Goal: Information Seeking & Learning: Learn about a topic

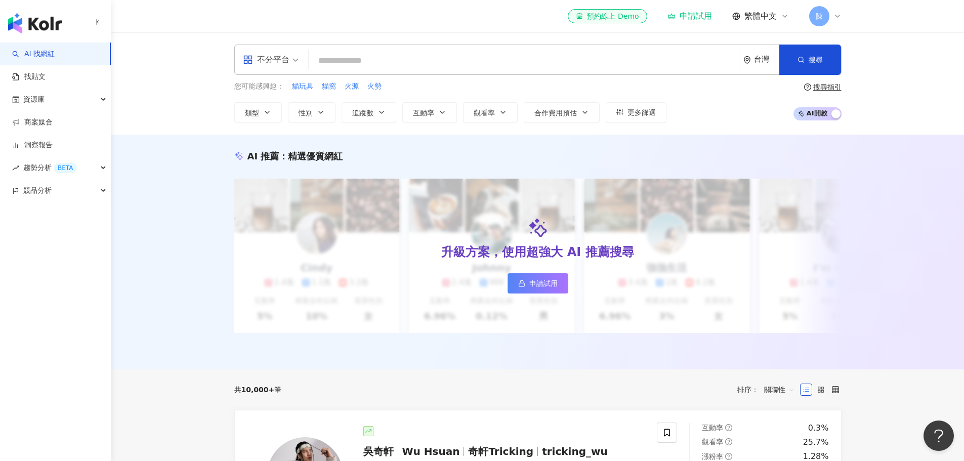
click at [408, 66] on input "search" at bounding box center [524, 60] width 422 height 19
type input "**"
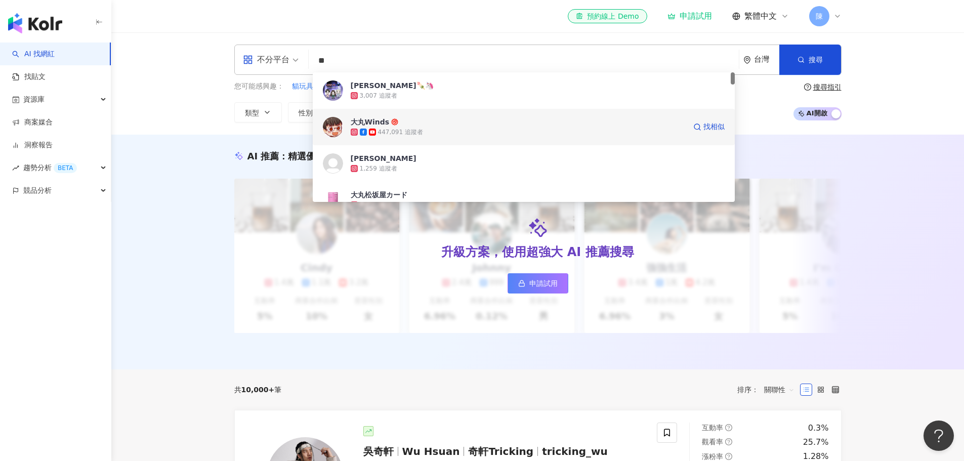
click at [513, 119] on span "大丸Winds" at bounding box center [518, 122] width 335 height 10
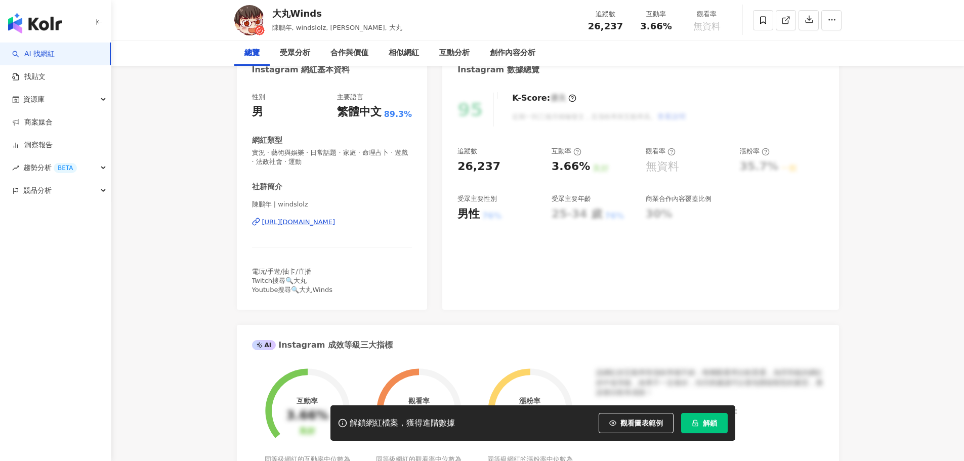
scroll to position [202, 0]
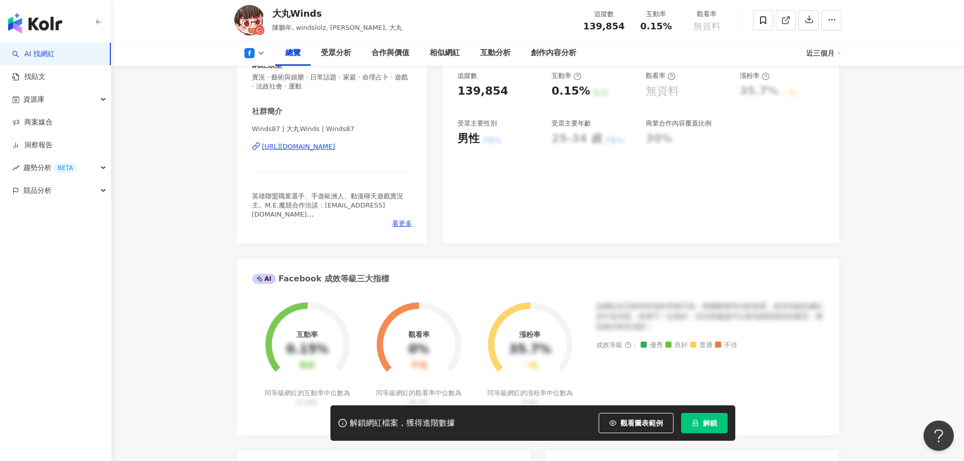
scroll to position [202, 0]
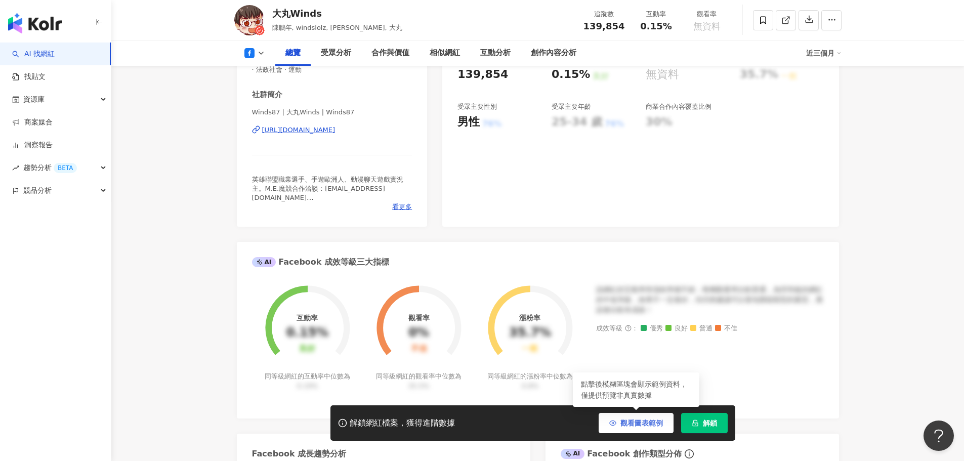
click at [631, 424] on span "觀看圖表範例" at bounding box center [641, 423] width 42 height 8
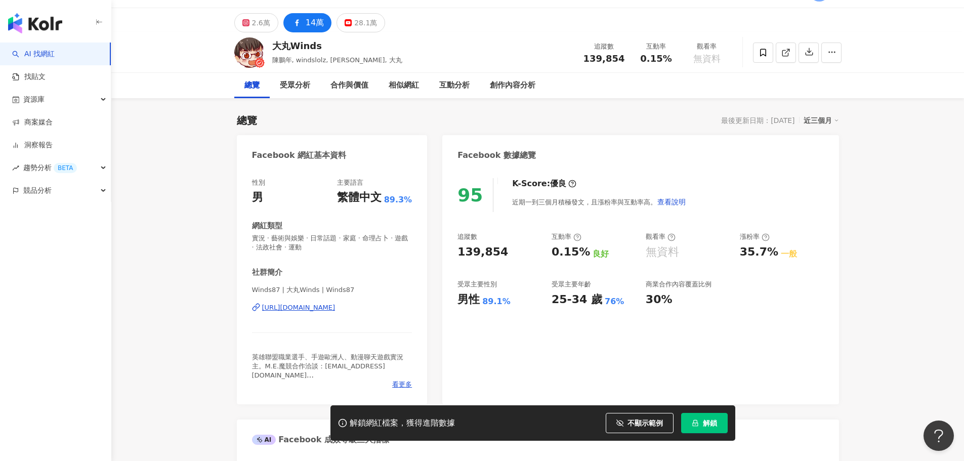
scroll to position [0, 0]
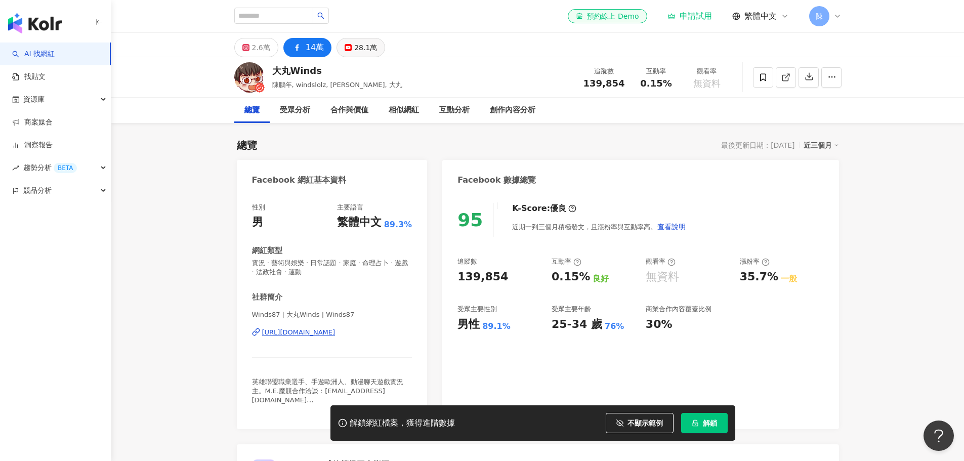
click at [360, 42] on div "28.1萬" at bounding box center [365, 47] width 23 height 14
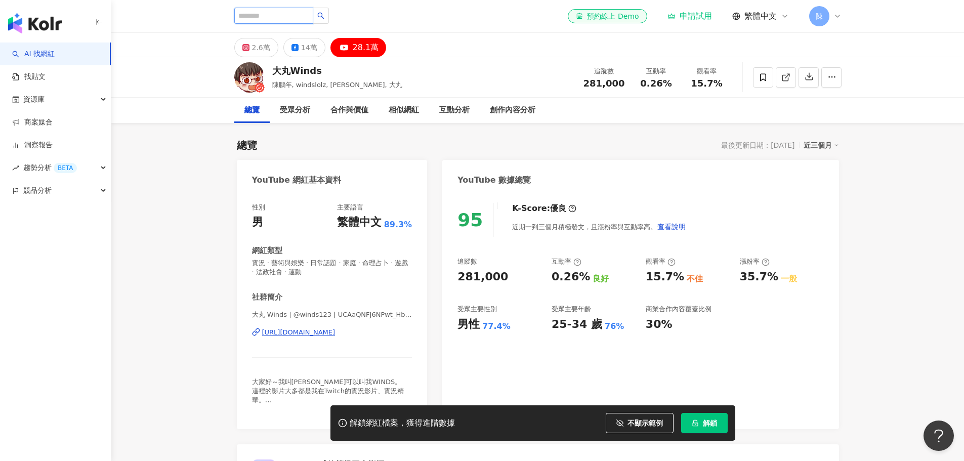
click at [313, 16] on input "search" at bounding box center [273, 16] width 79 height 16
type input "**"
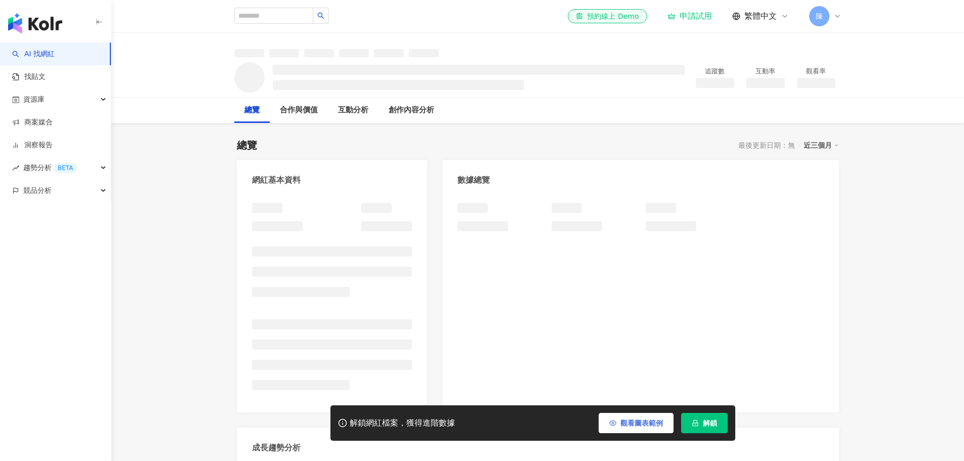
click at [624, 425] on span "觀看圖表範例" at bounding box center [641, 423] width 42 height 8
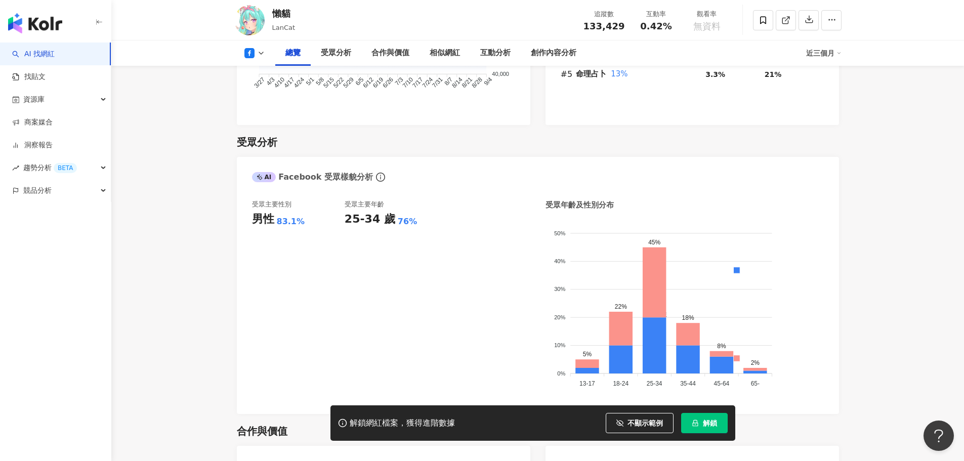
scroll to position [607, 0]
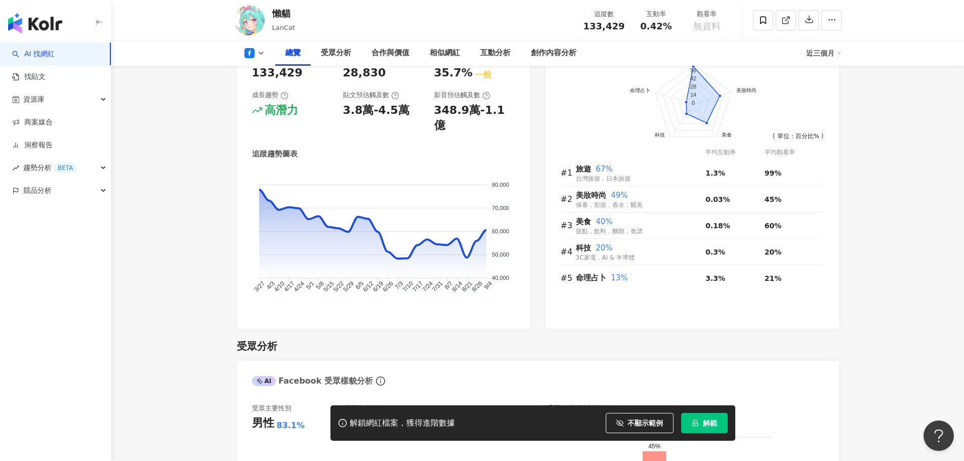
click at [253, 56] on icon at bounding box center [249, 53] width 10 height 10
click at [257, 100] on button "YouTube" at bounding box center [270, 95] width 61 height 14
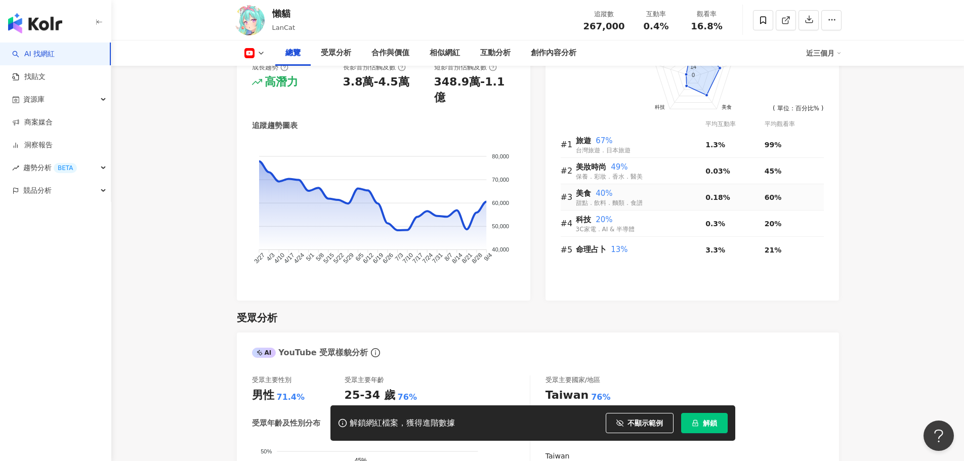
scroll to position [809, 0]
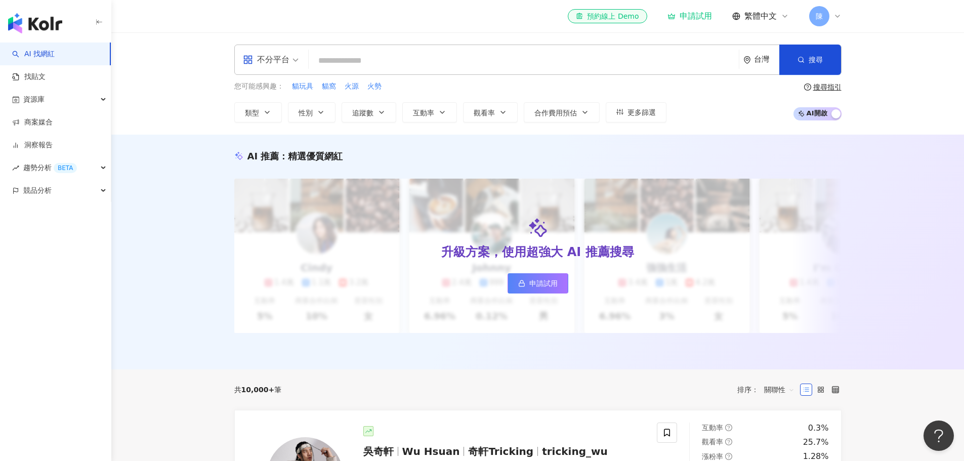
click at [398, 59] on input "search" at bounding box center [524, 60] width 422 height 19
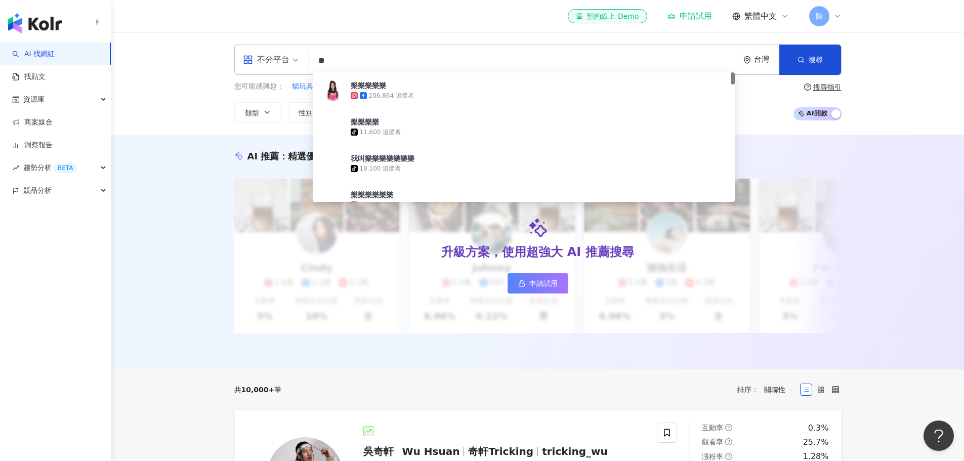
type input "*"
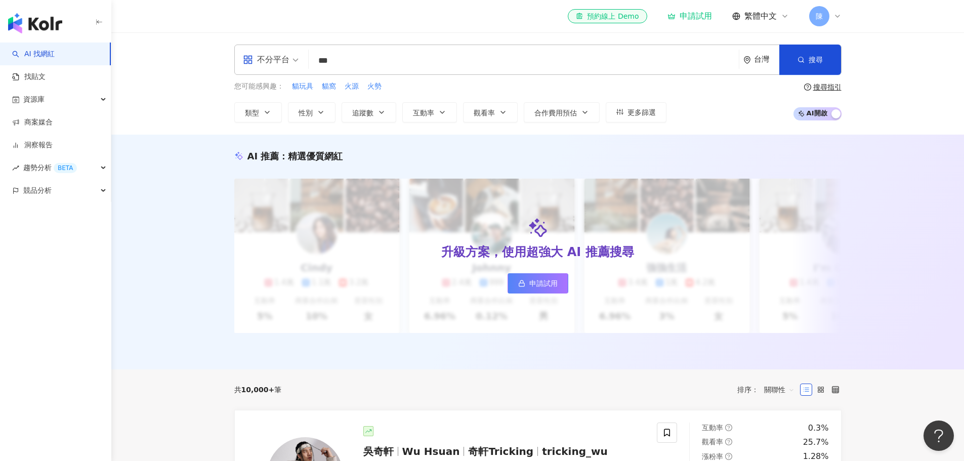
type input "**"
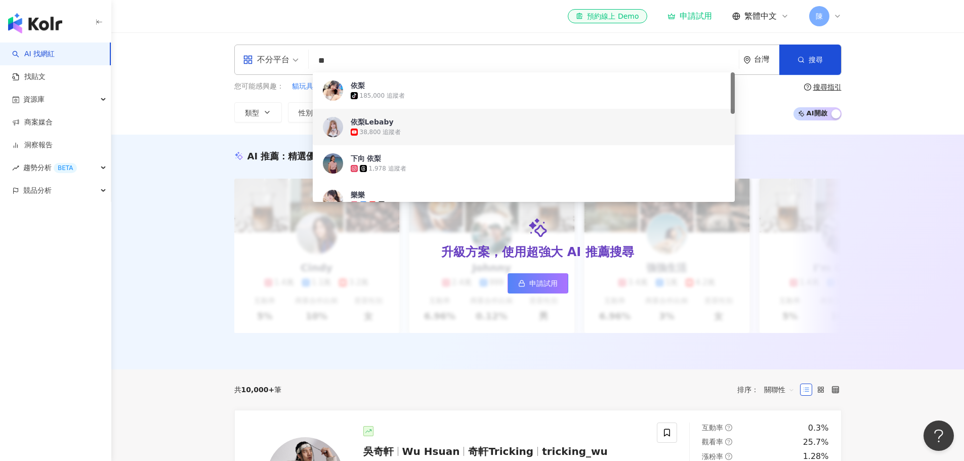
scroll to position [51, 0]
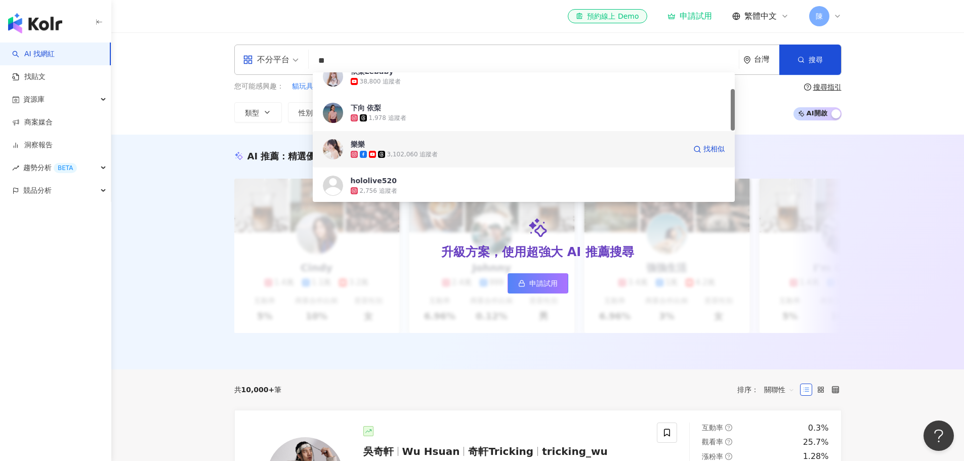
click at [449, 146] on span "樂樂" at bounding box center [518, 144] width 335 height 10
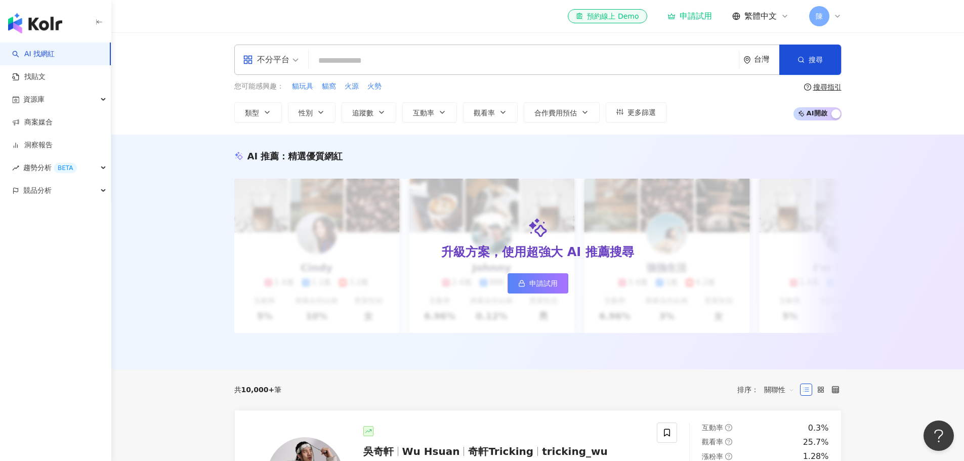
click at [503, 71] on div "不分平台 台灣 搜尋 50c69c48-6b66-4fd2-9038-ecff5f88d898 依梨Lebaby 38,800 追蹤者 下向 依梨 1,978…" at bounding box center [537, 60] width 607 height 30
click at [513, 69] on input "search" at bounding box center [524, 60] width 422 height 19
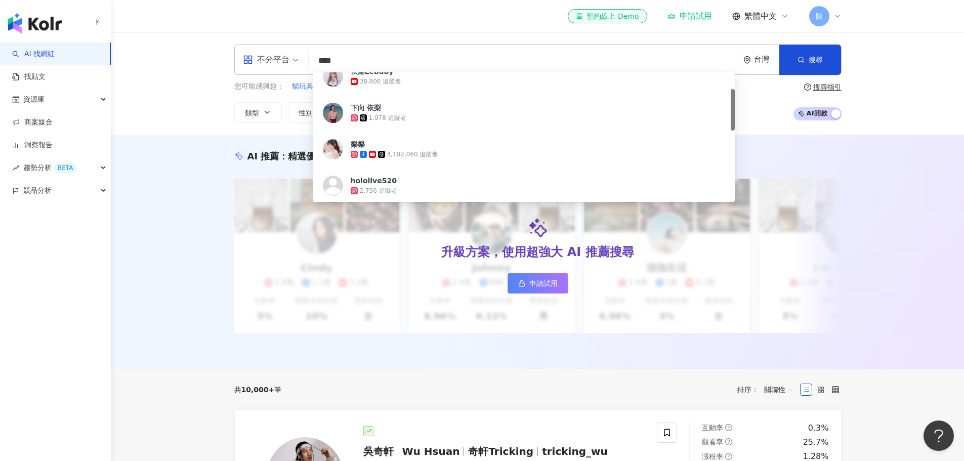
type input "**"
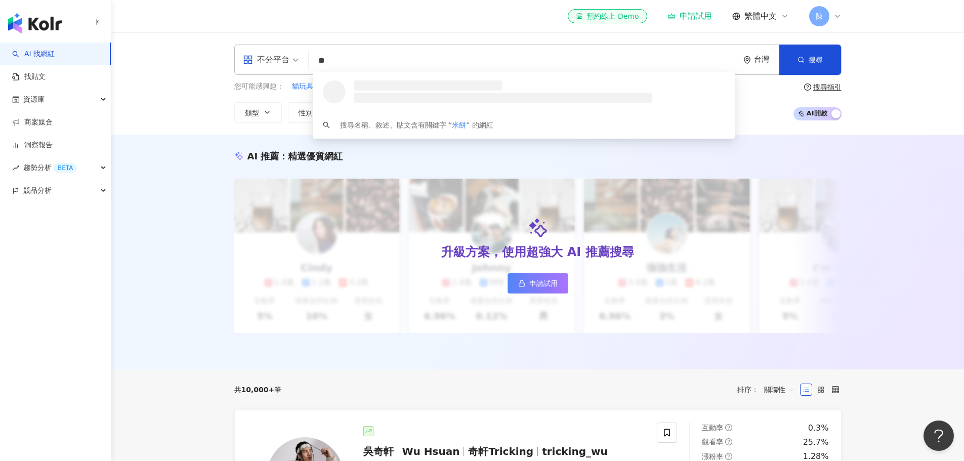
scroll to position [0, 0]
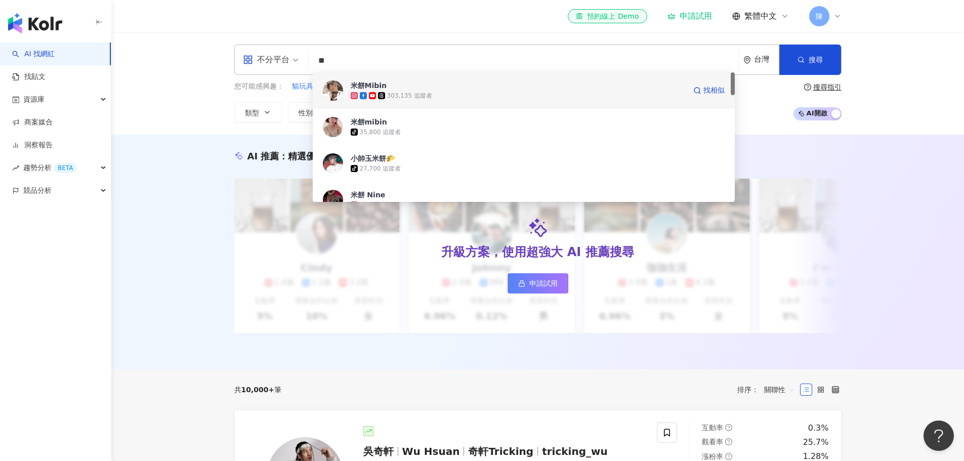
click at [599, 100] on div "303,135 追蹤者" at bounding box center [518, 96] width 335 height 10
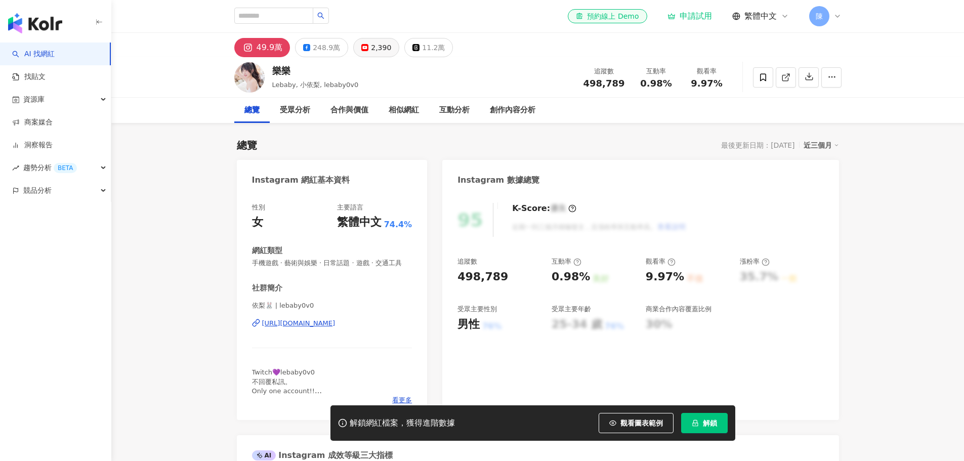
click at [376, 53] on div "2,390" at bounding box center [381, 47] width 20 height 14
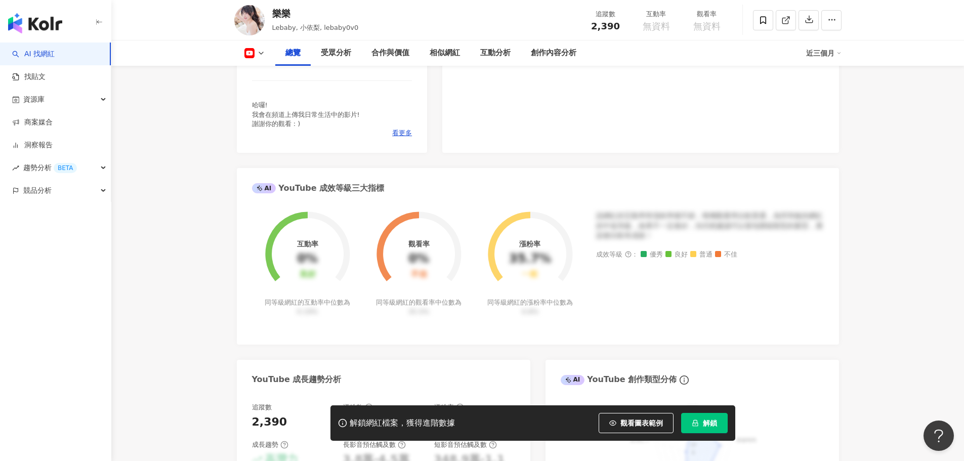
scroll to position [51, 0]
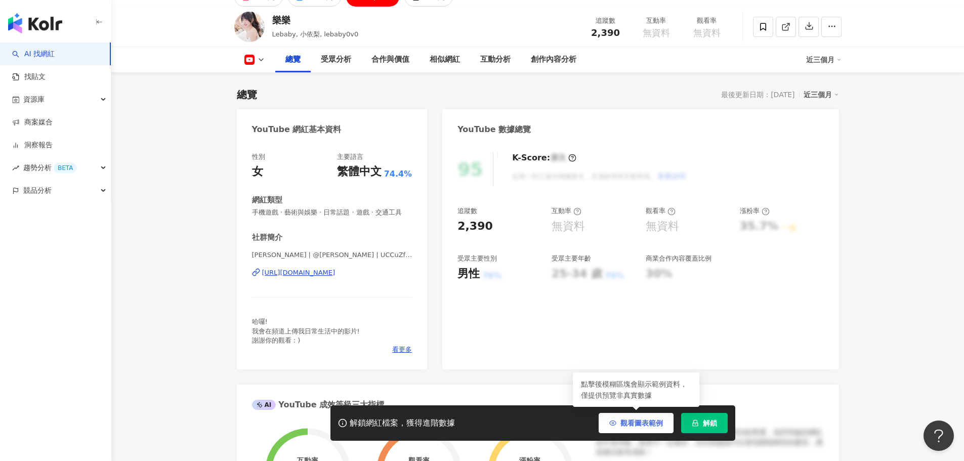
click at [608, 423] on button "觀看圖表範例" at bounding box center [635, 423] width 75 height 20
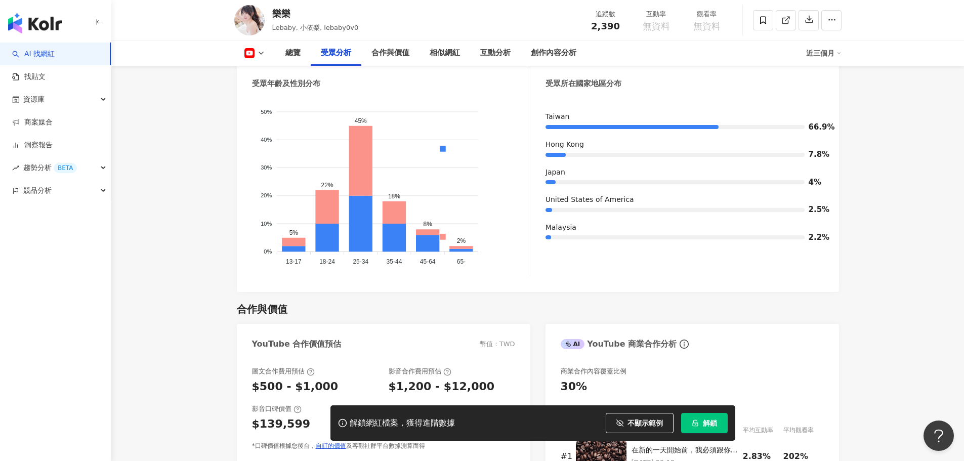
scroll to position [961, 0]
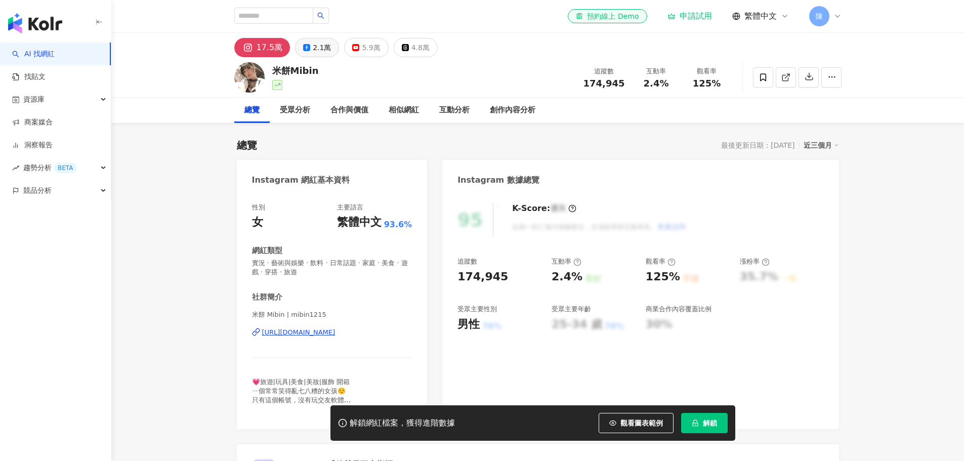
click at [316, 50] on div "2.1萬" at bounding box center [322, 47] width 18 height 14
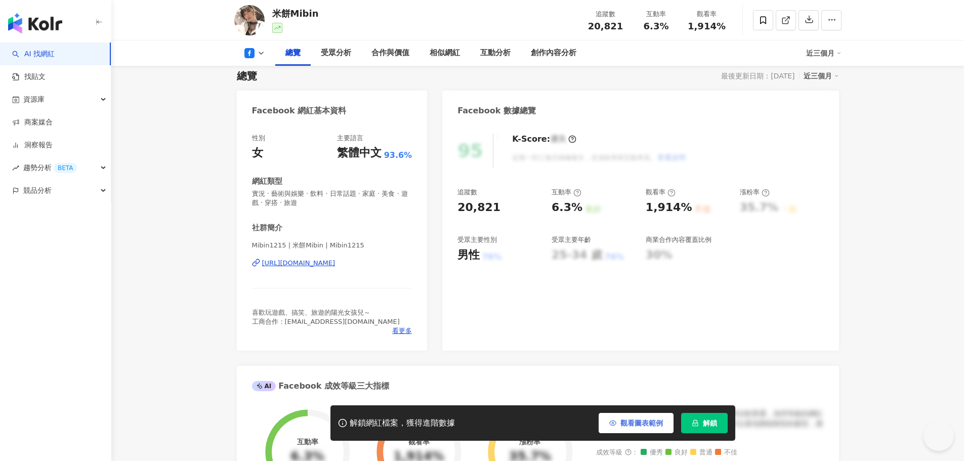
scroll to position [101, 0]
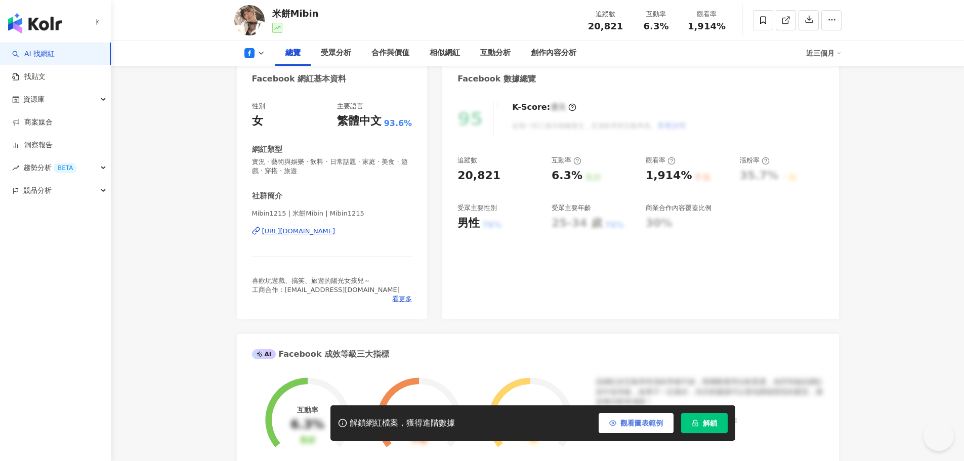
click at [650, 425] on span "觀看圖表範例" at bounding box center [641, 423] width 42 height 8
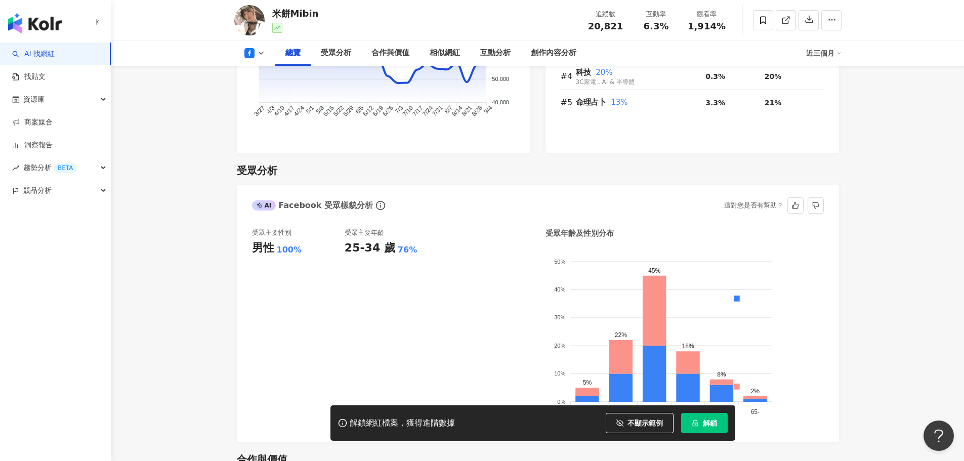
scroll to position [860, 0]
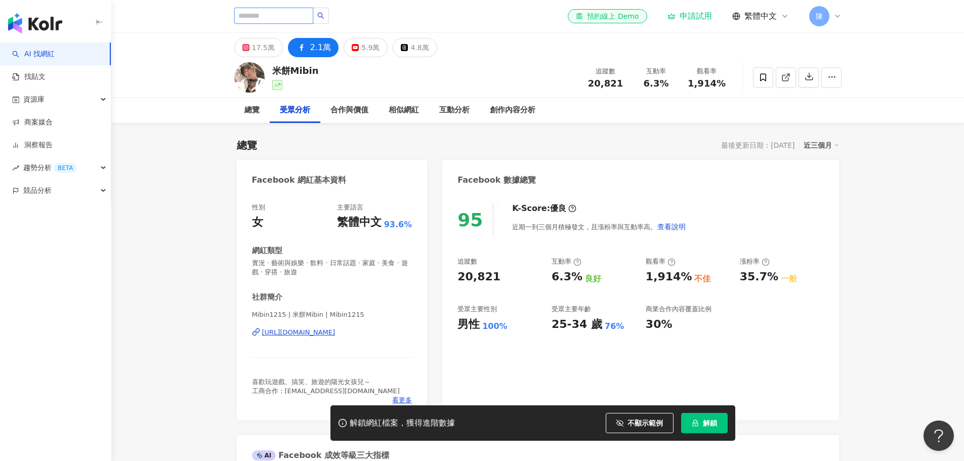
click at [282, 17] on input "search" at bounding box center [273, 16] width 79 height 16
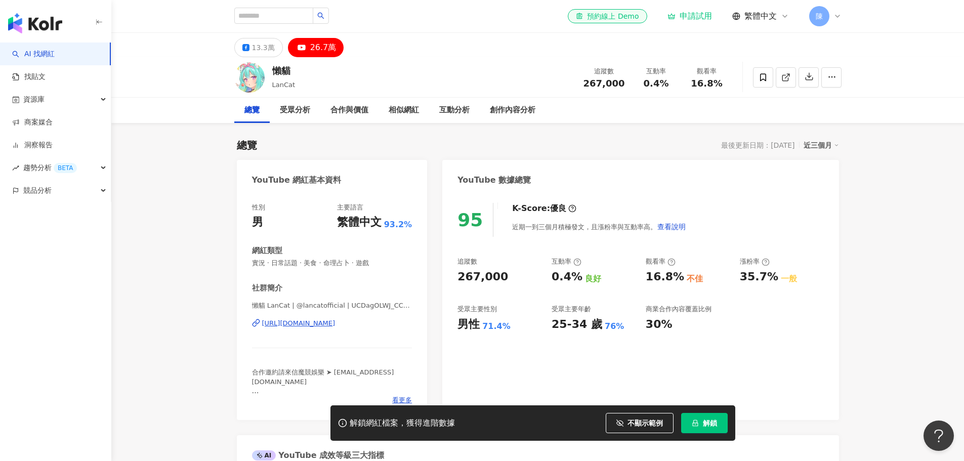
click at [271, 25] on div "el-icon-cs 預約線上 Demo 申請試用 繁體中文 陳" at bounding box center [537, 16] width 607 height 32
click at [279, 19] on input "search" at bounding box center [273, 16] width 79 height 16
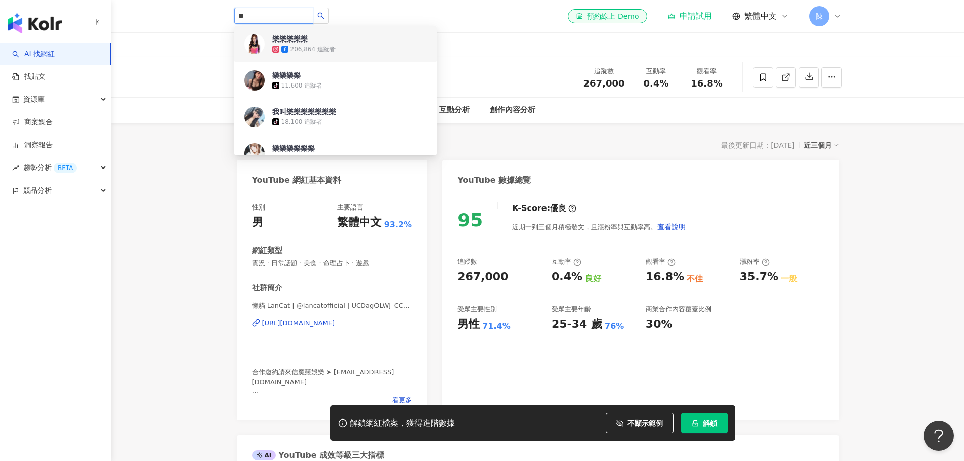
type input "*"
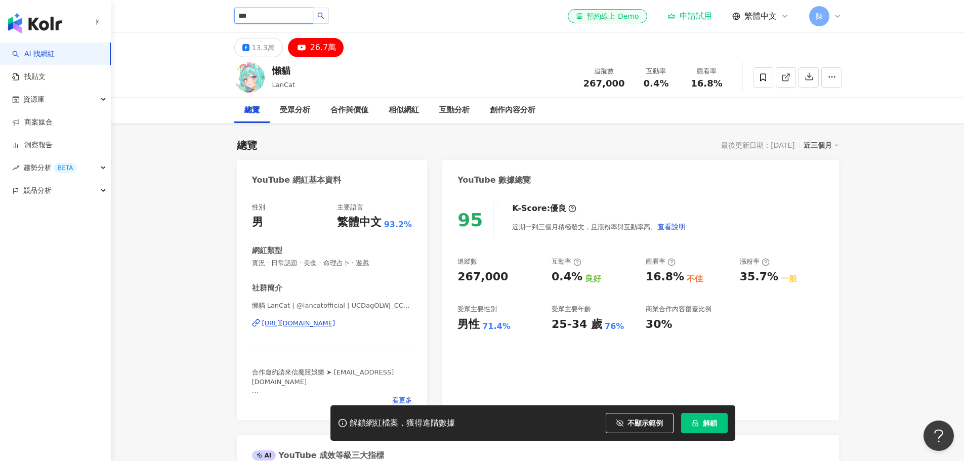
type input "**"
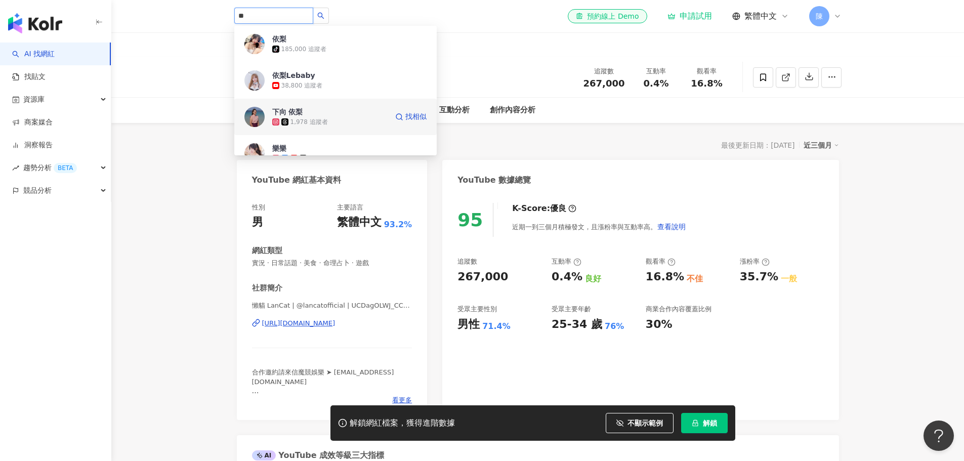
scroll to position [51, 0]
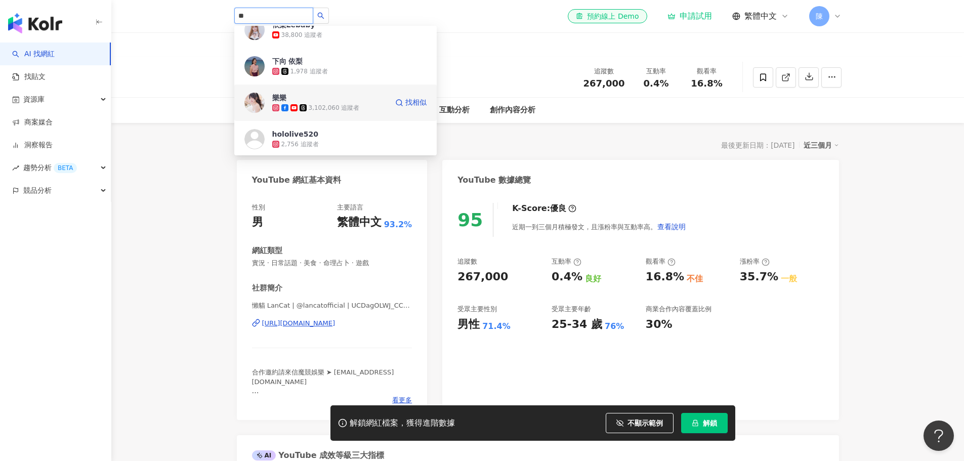
click at [331, 110] on div "3,102,060 追蹤者" at bounding box center [334, 108] width 51 height 9
